Goal: Transaction & Acquisition: Purchase product/service

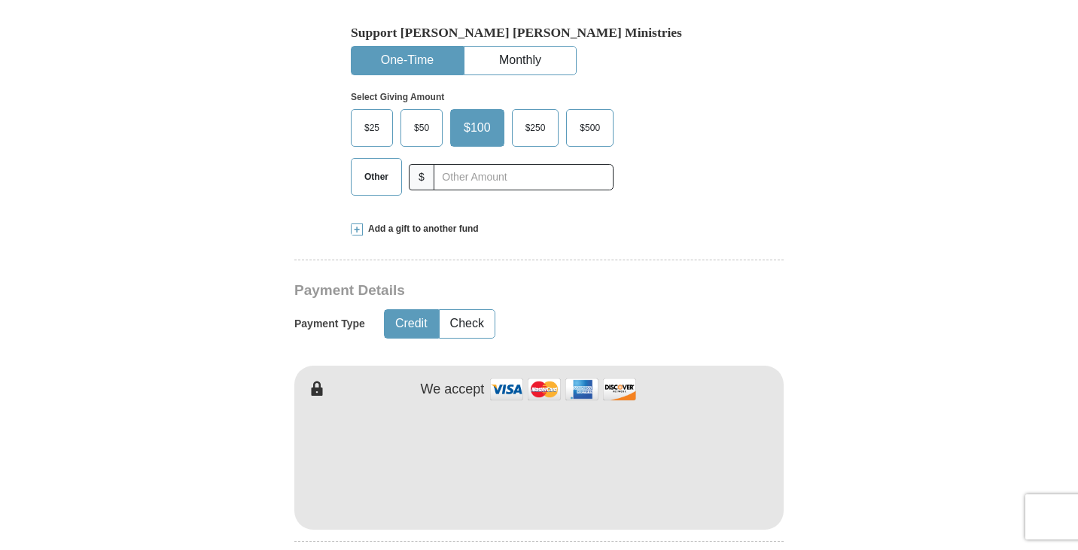
scroll to position [602, 0]
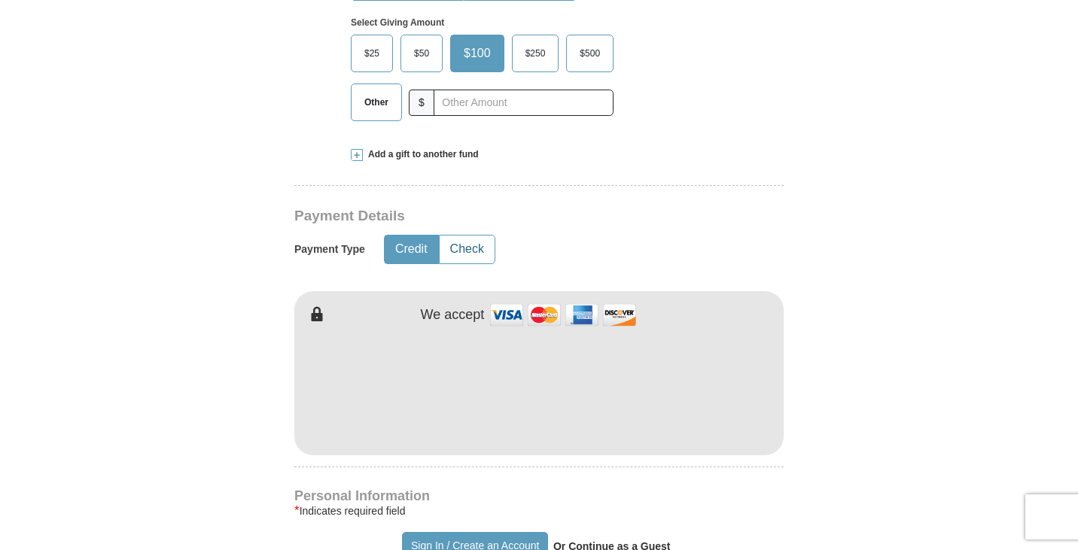
click at [471, 236] on button "Check" at bounding box center [467, 250] width 55 height 28
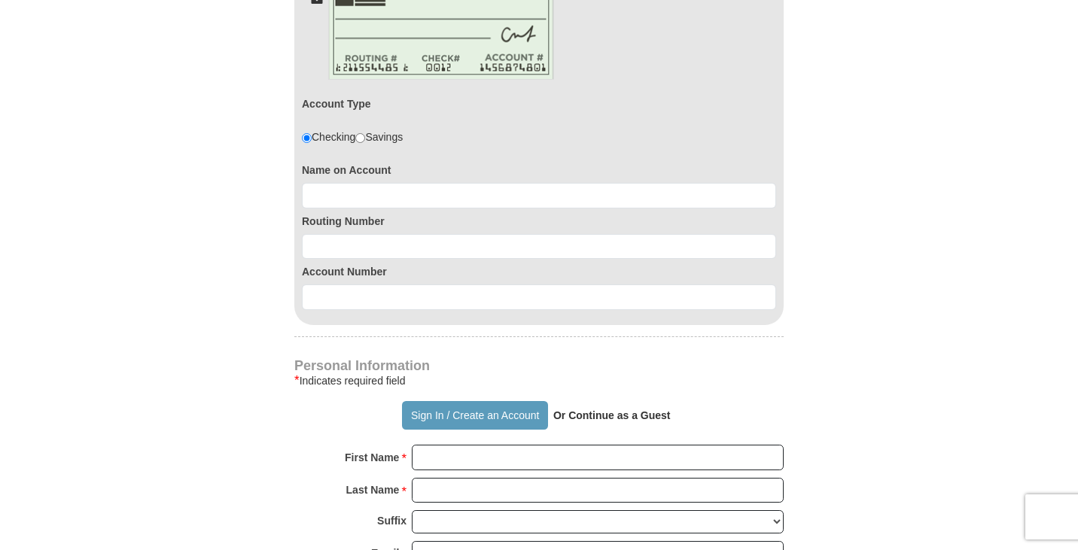
scroll to position [904, 0]
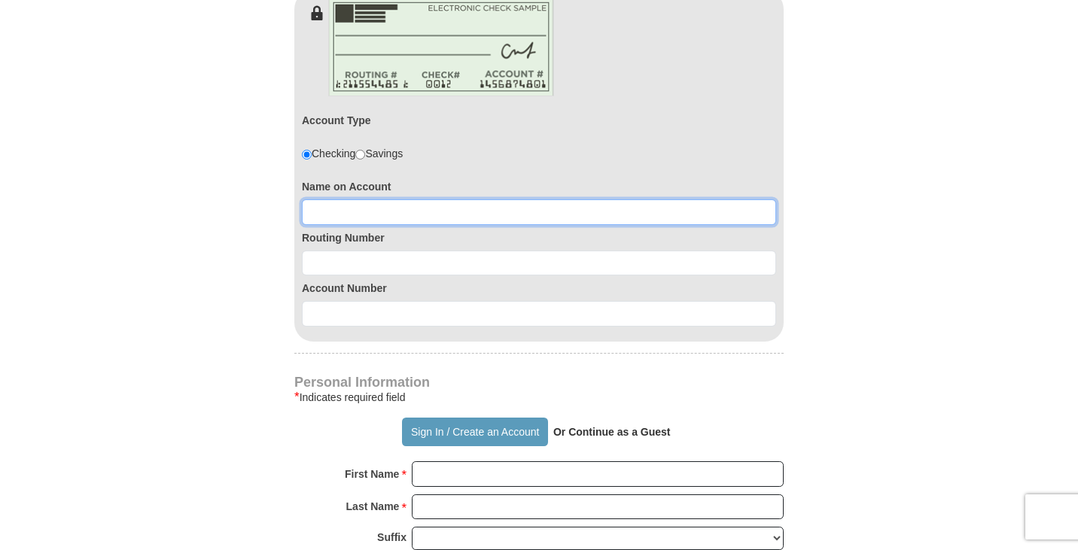
click at [401, 200] on input at bounding box center [539, 213] width 474 height 26
type input "[PERSON_NAME]"
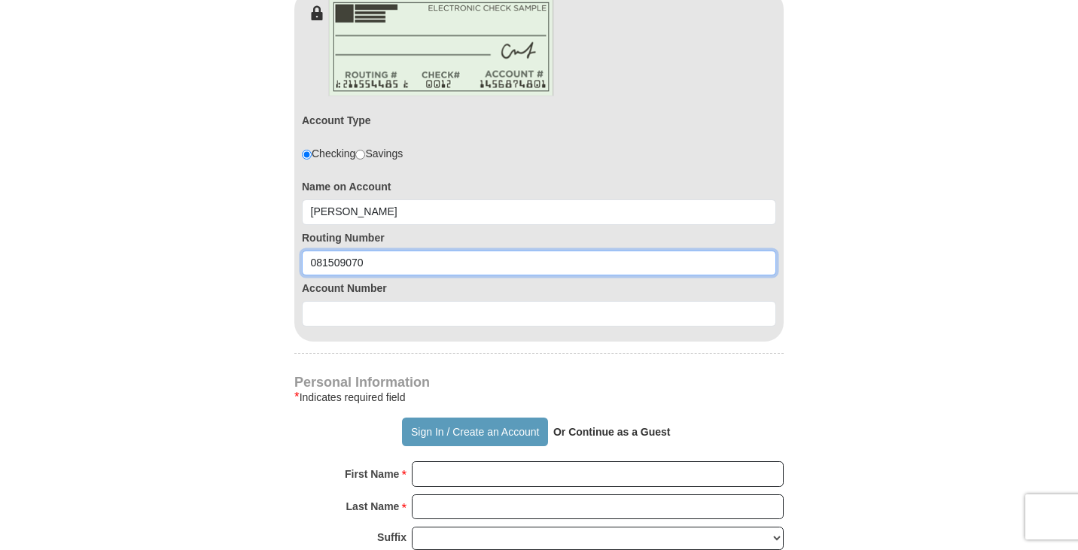
type input "081509070"
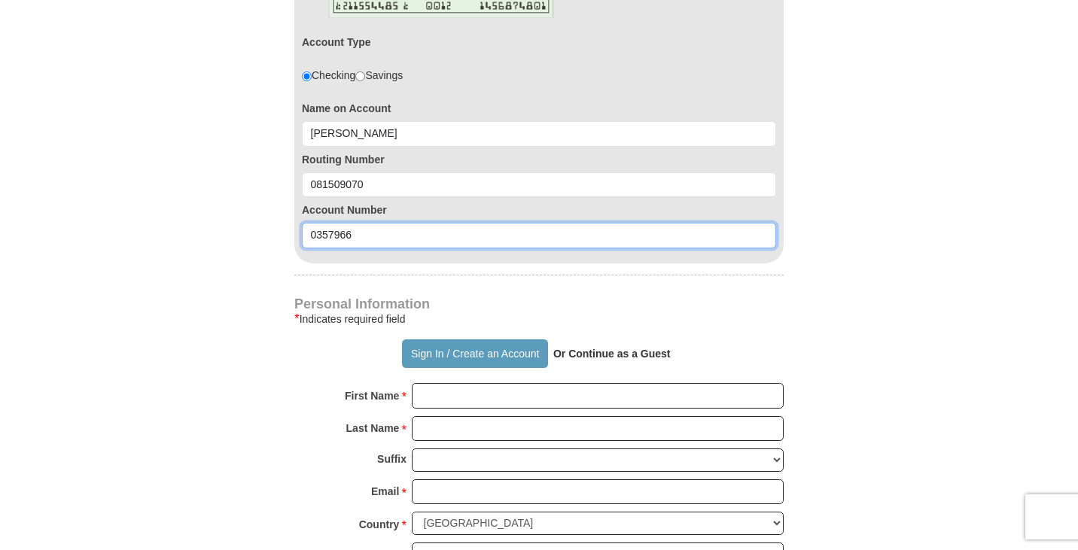
scroll to position [1129, 0]
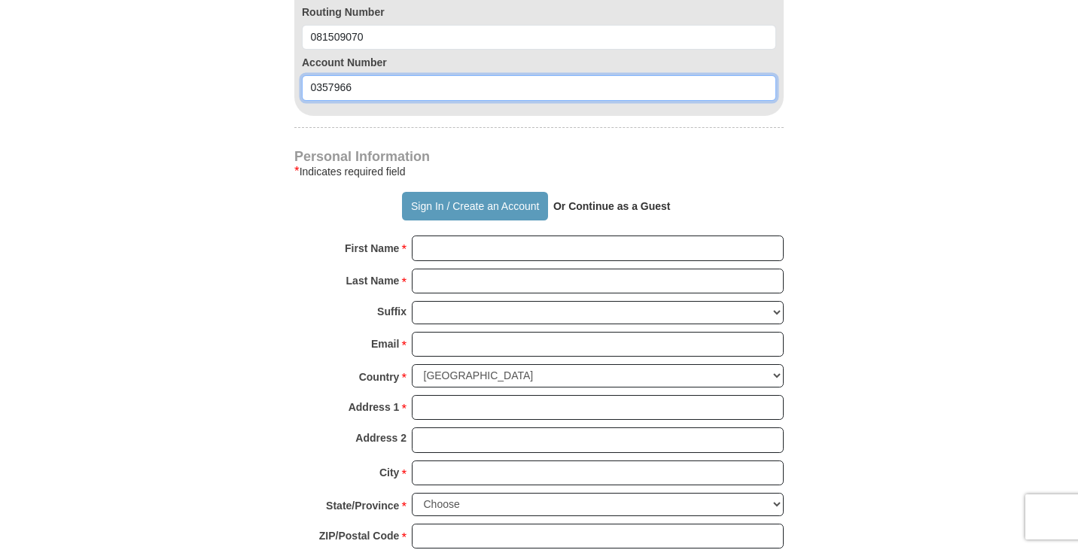
type input "0357966"
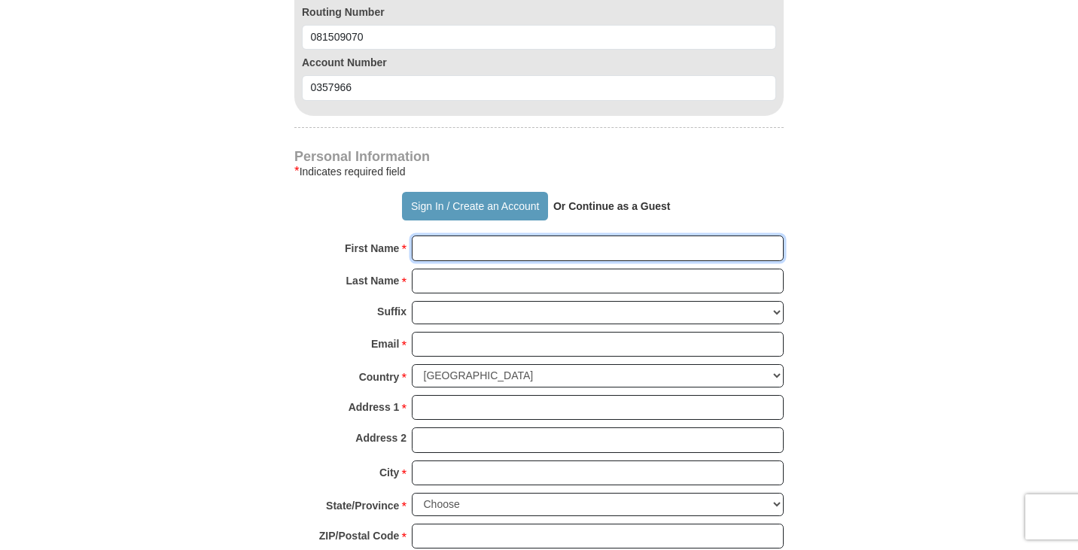
click at [529, 236] on input "First Name *" at bounding box center [598, 249] width 372 height 26
type input "Linnda"
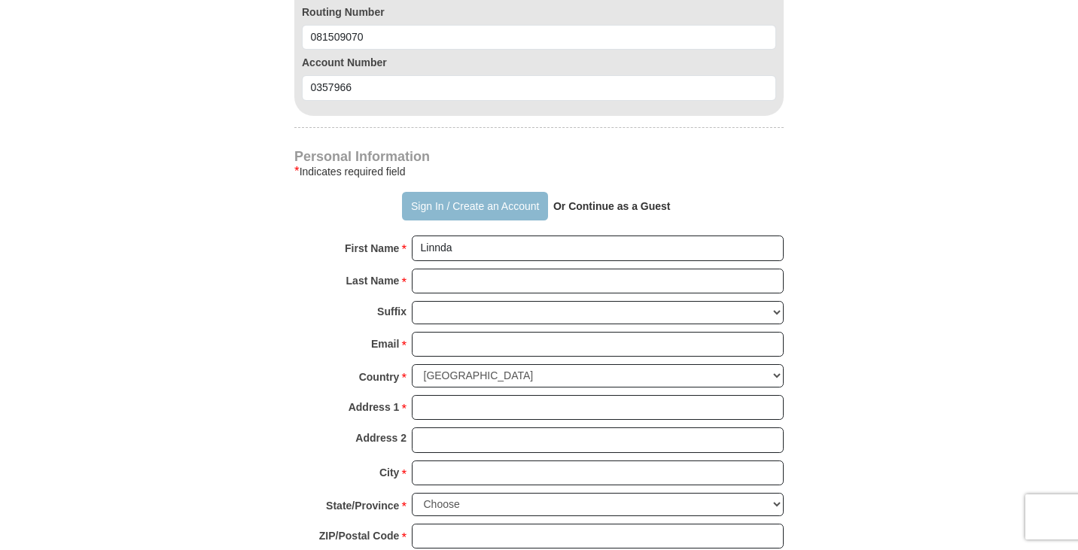
click at [490, 192] on button "Sign In / Create an Account" at bounding box center [474, 206] width 145 height 29
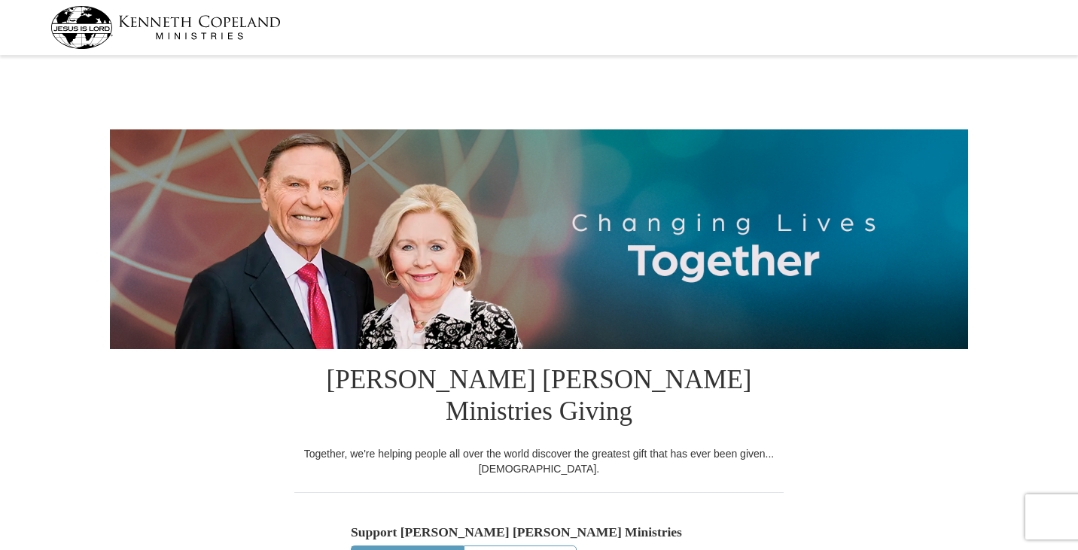
select select "MO"
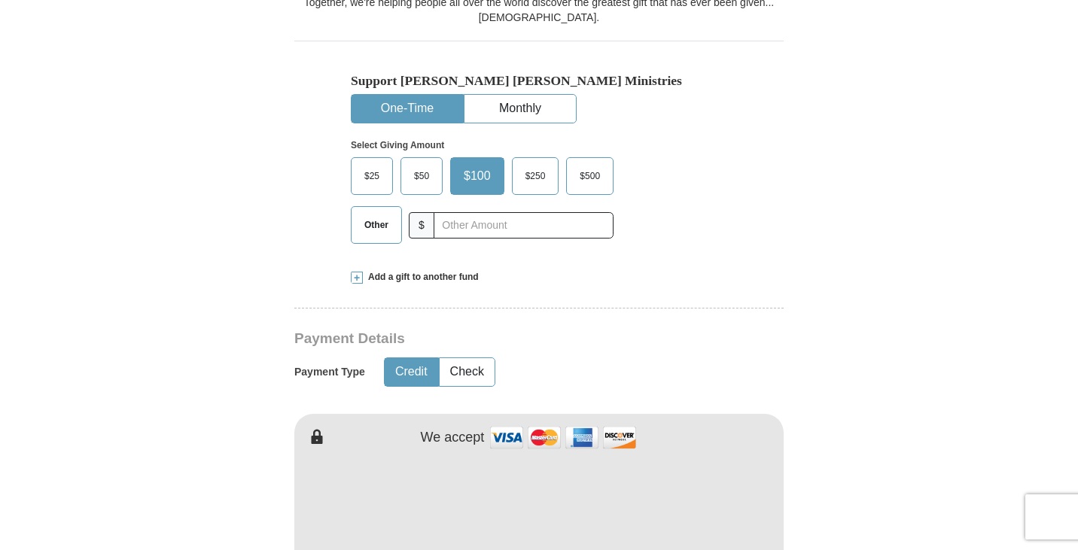
scroll to position [527, 0]
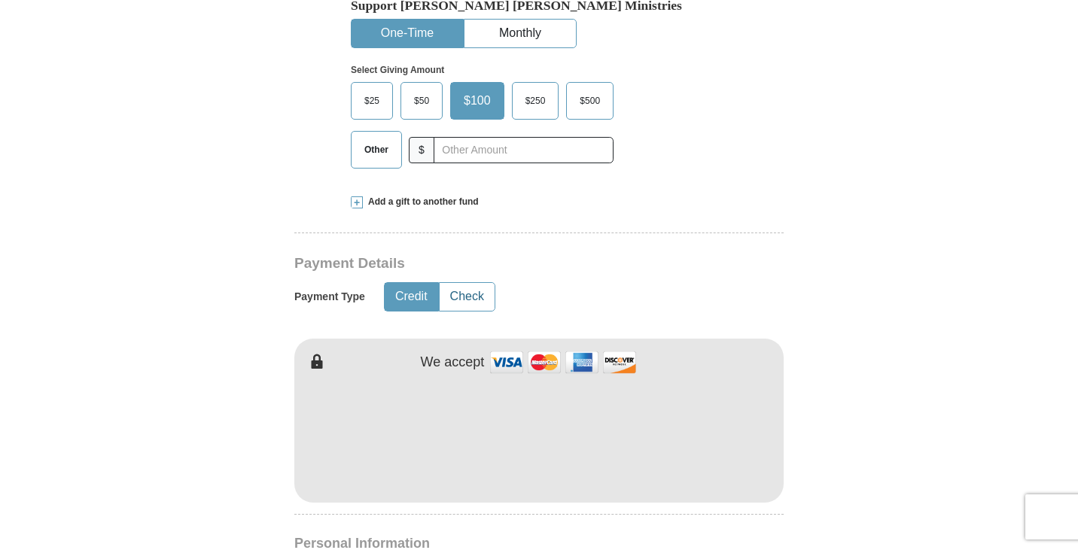
click at [463, 283] on button "Check" at bounding box center [467, 297] width 55 height 28
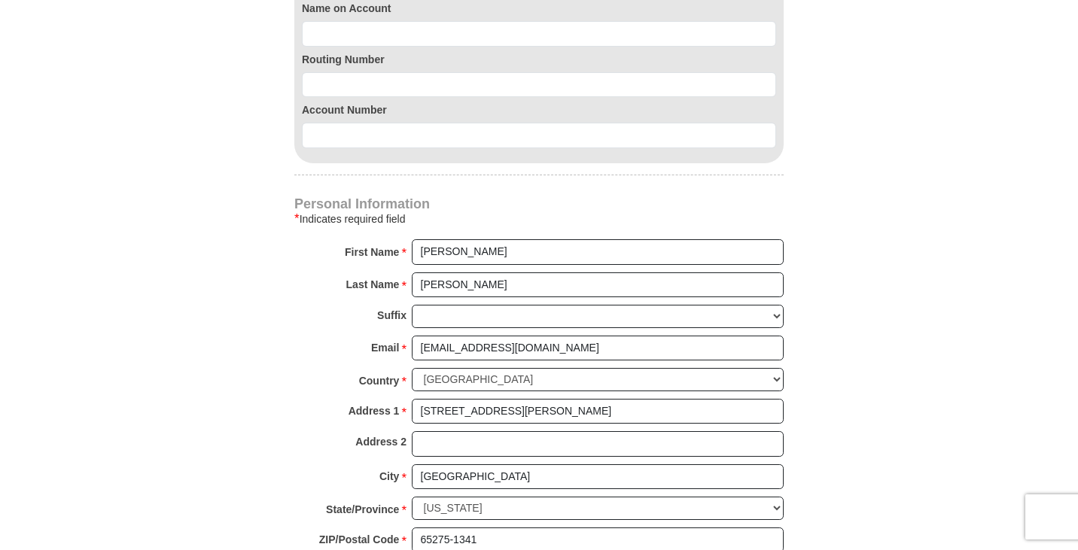
scroll to position [904, 0]
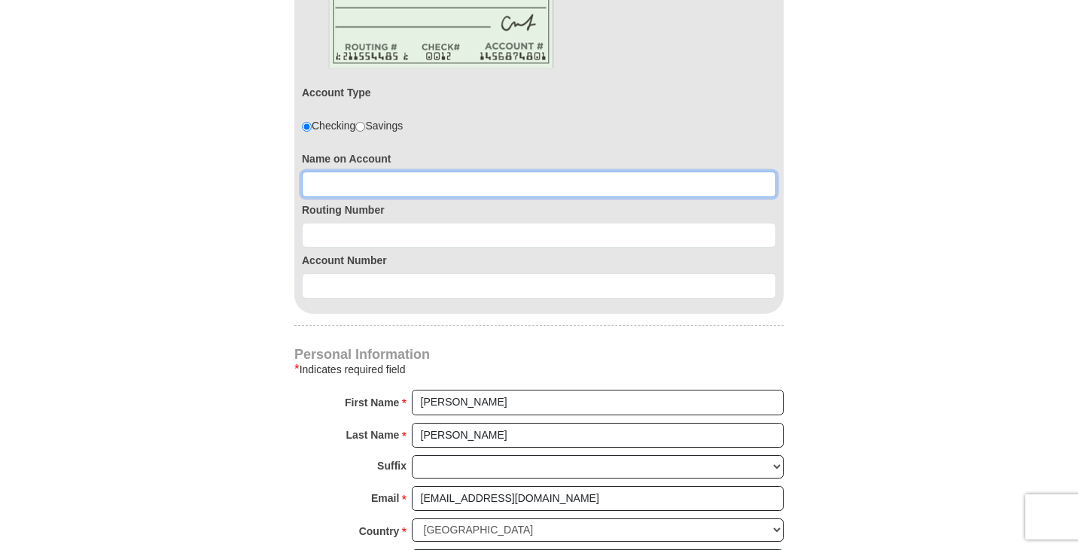
click at [466, 172] on input at bounding box center [539, 185] width 474 height 26
type input "[PERSON_NAME]"
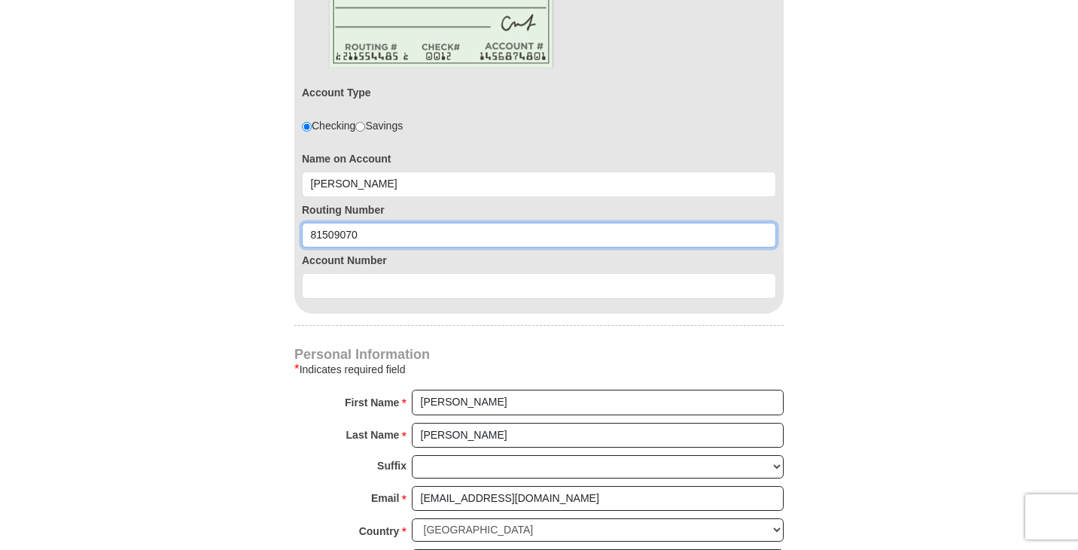
type input "81509070"
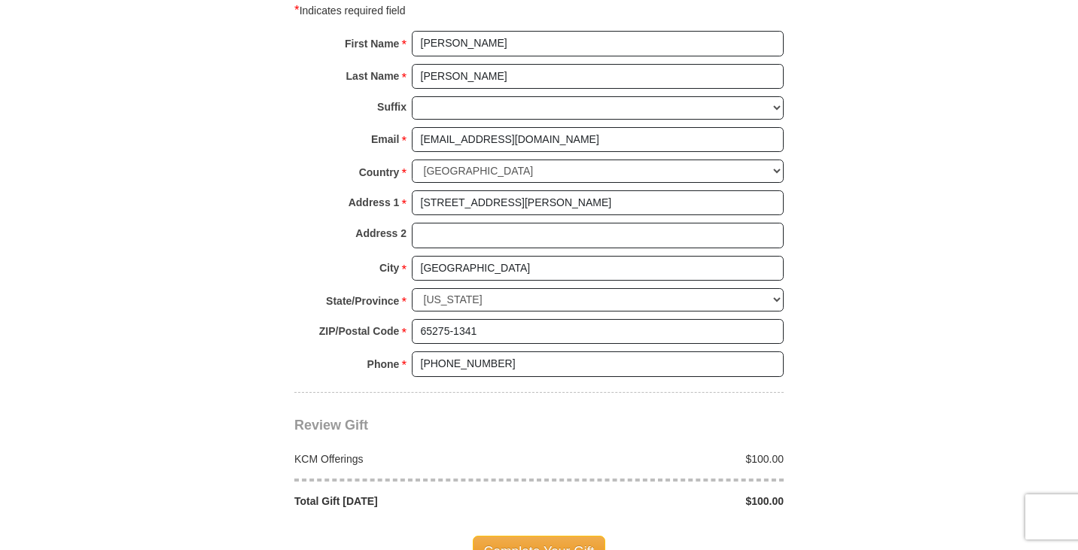
scroll to position [1355, 0]
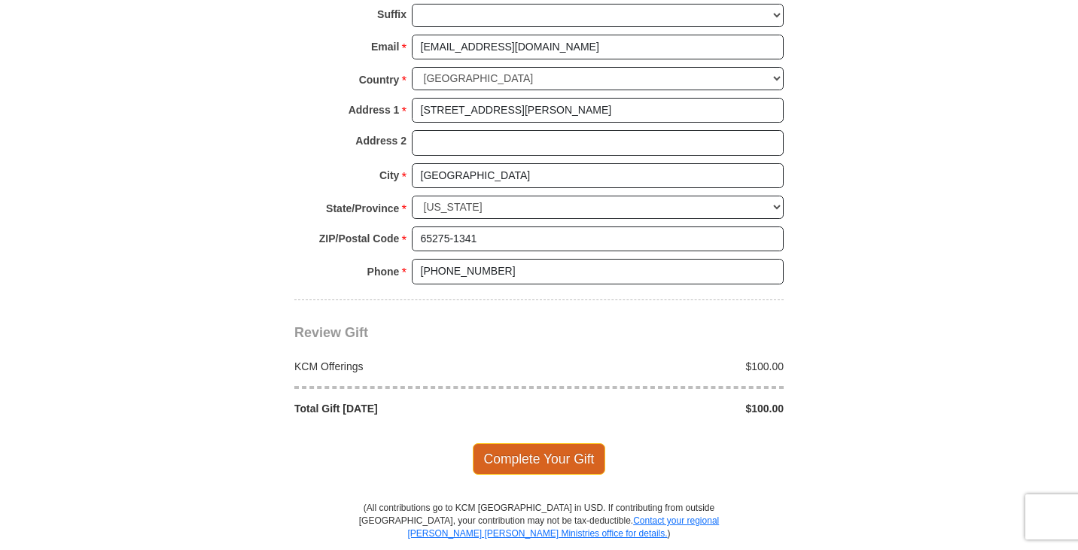
type input "0357966"
click at [542, 443] on span "Complete Your Gift" at bounding box center [539, 459] width 133 height 32
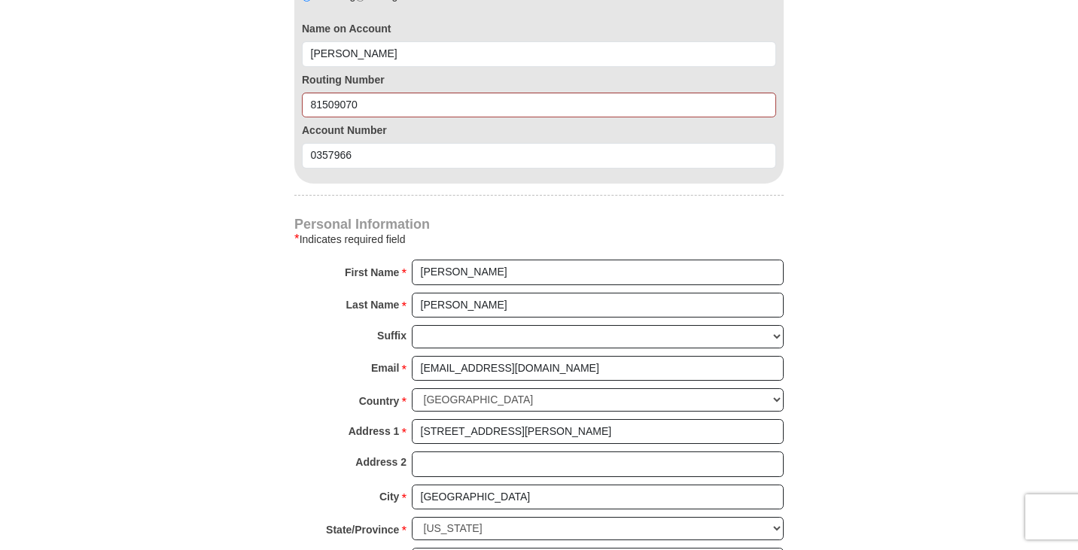
scroll to position [1031, 0]
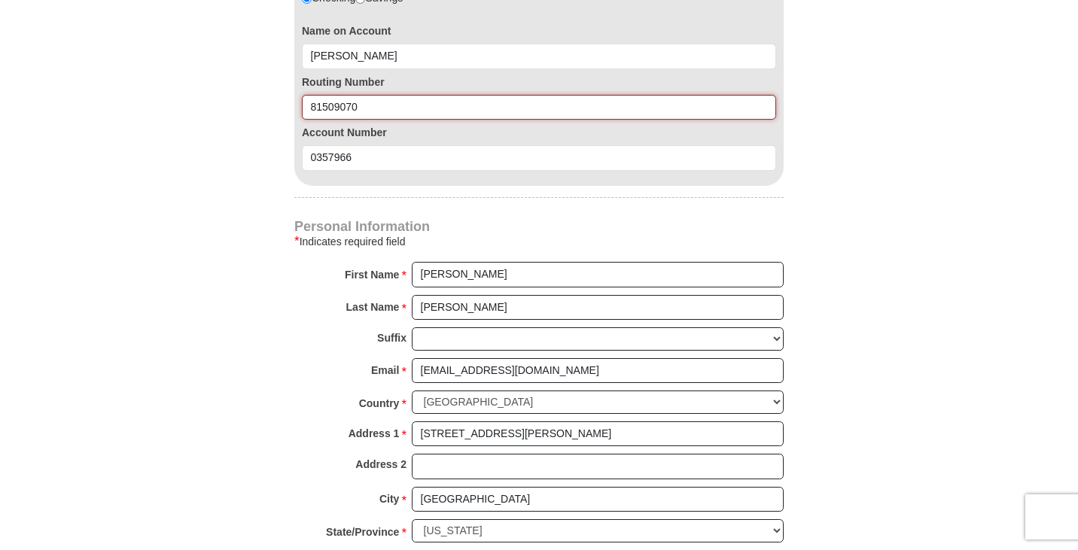
click at [310, 95] on input "81509070" at bounding box center [539, 108] width 474 height 26
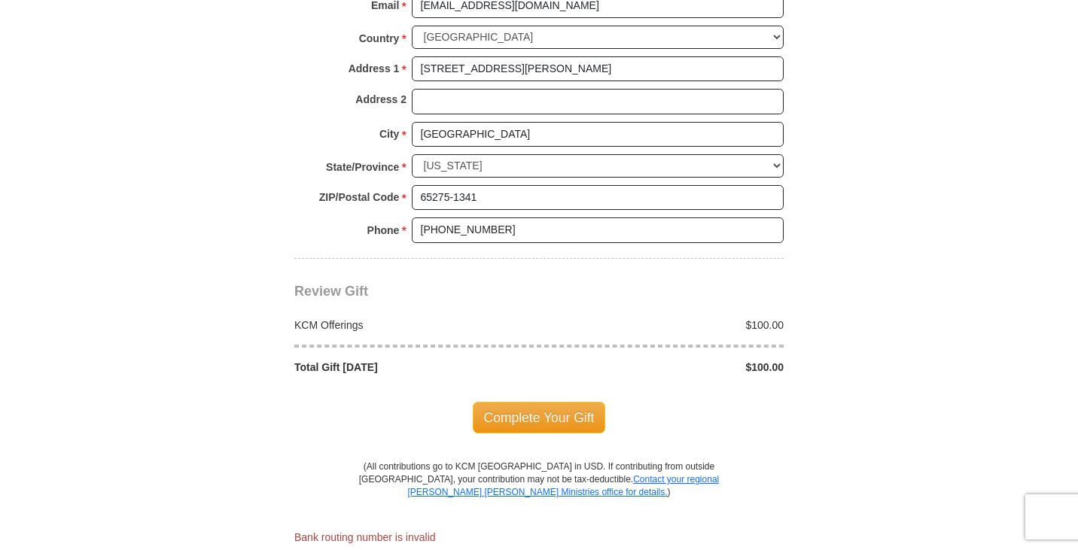
scroll to position [1408, 0]
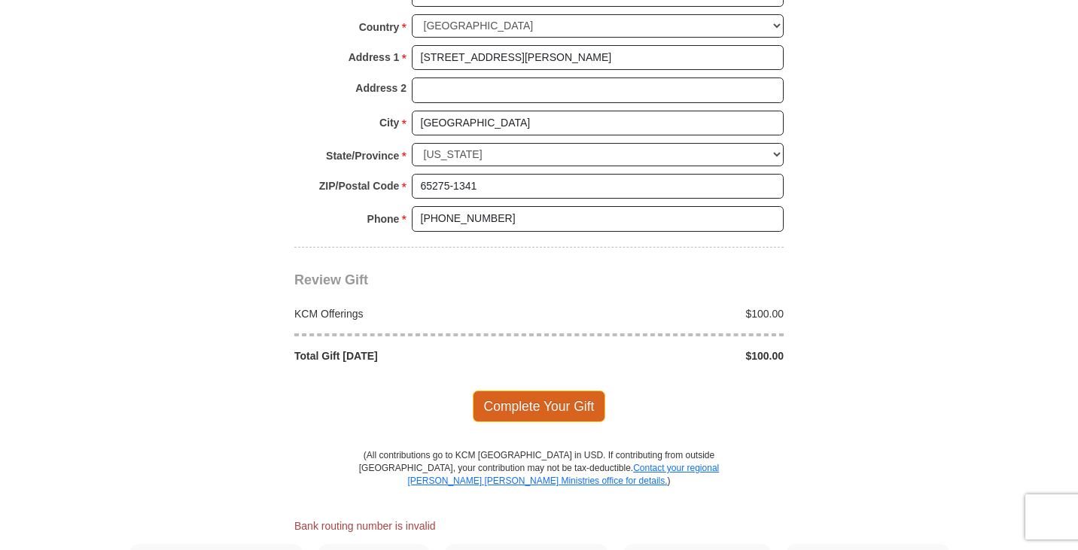
type input "081509070"
click at [555, 391] on span "Complete Your Gift" at bounding box center [539, 407] width 133 height 32
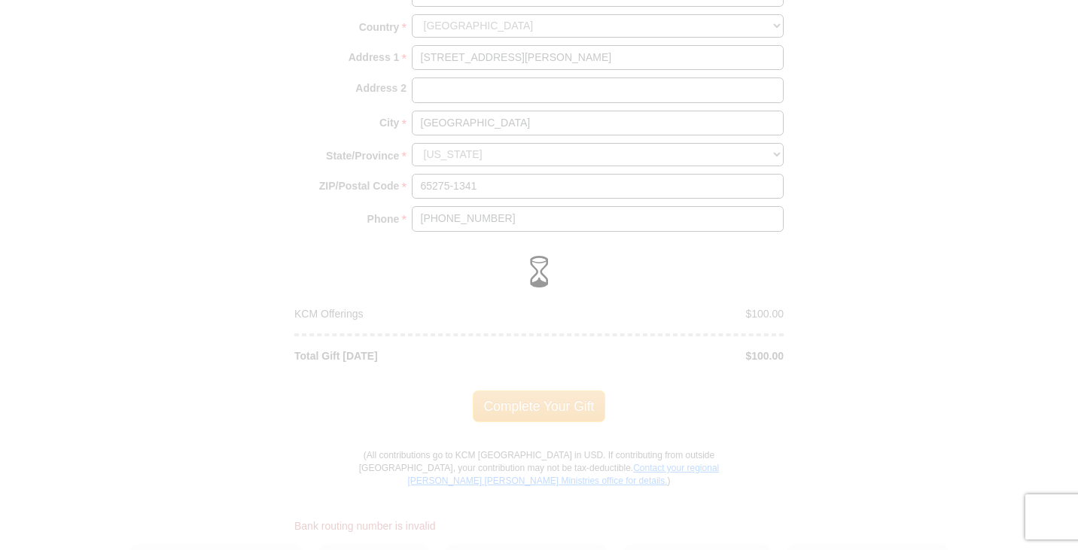
scroll to position [1357, 0]
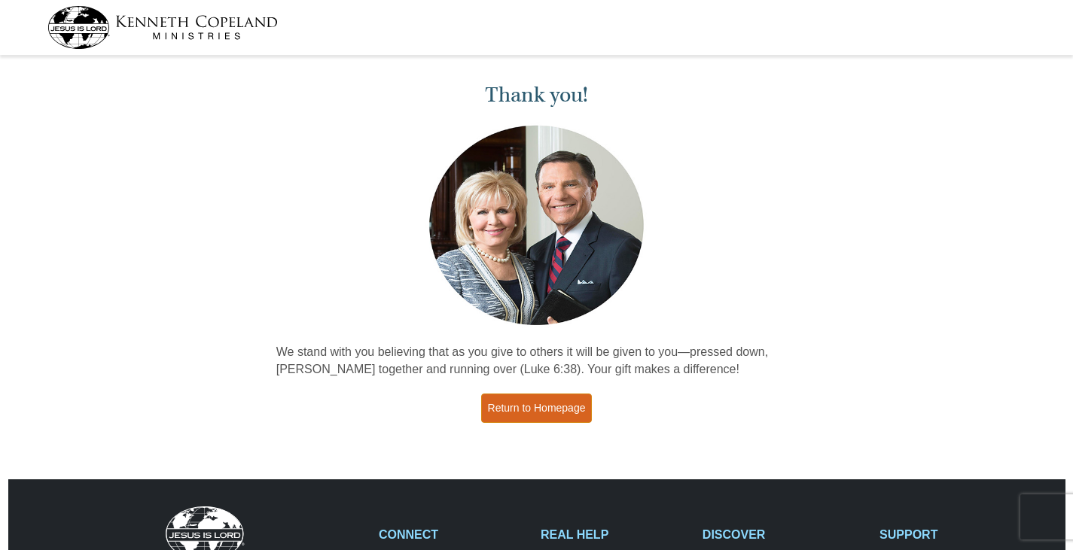
click at [530, 407] on link "Return to Homepage" at bounding box center [536, 408] width 111 height 29
